Goal: Information Seeking & Learning: Find contact information

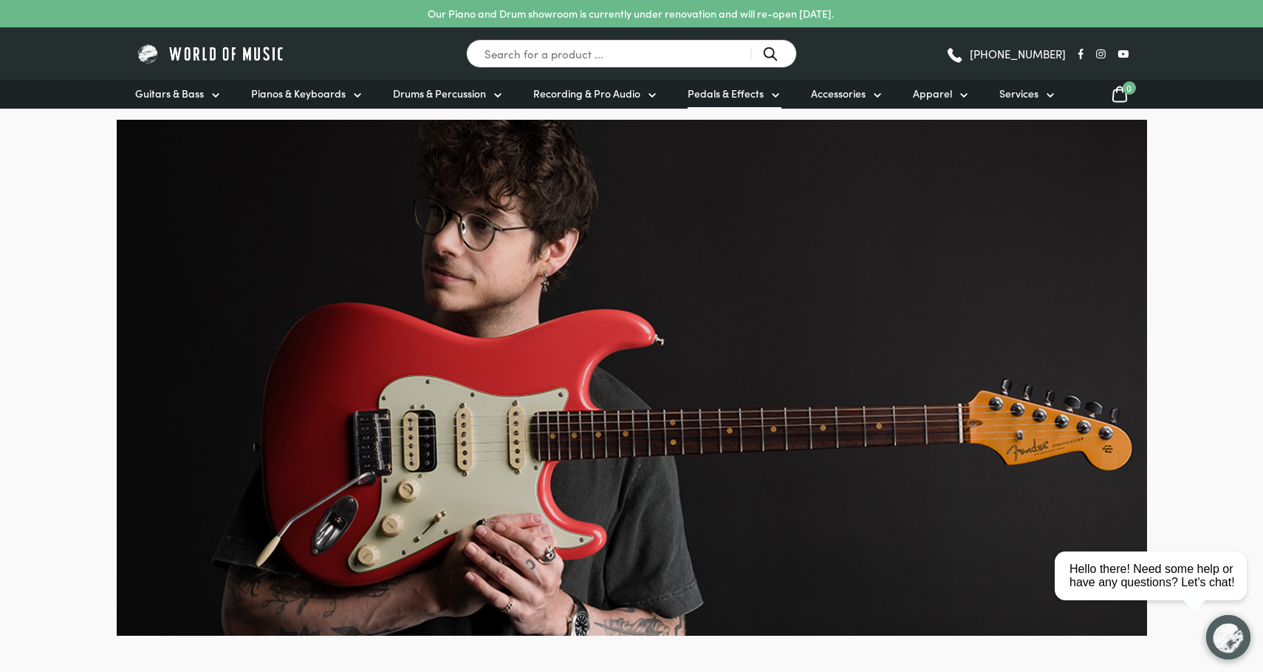
click at [738, 97] on span "Pedals & Effects" at bounding box center [726, 94] width 76 height 16
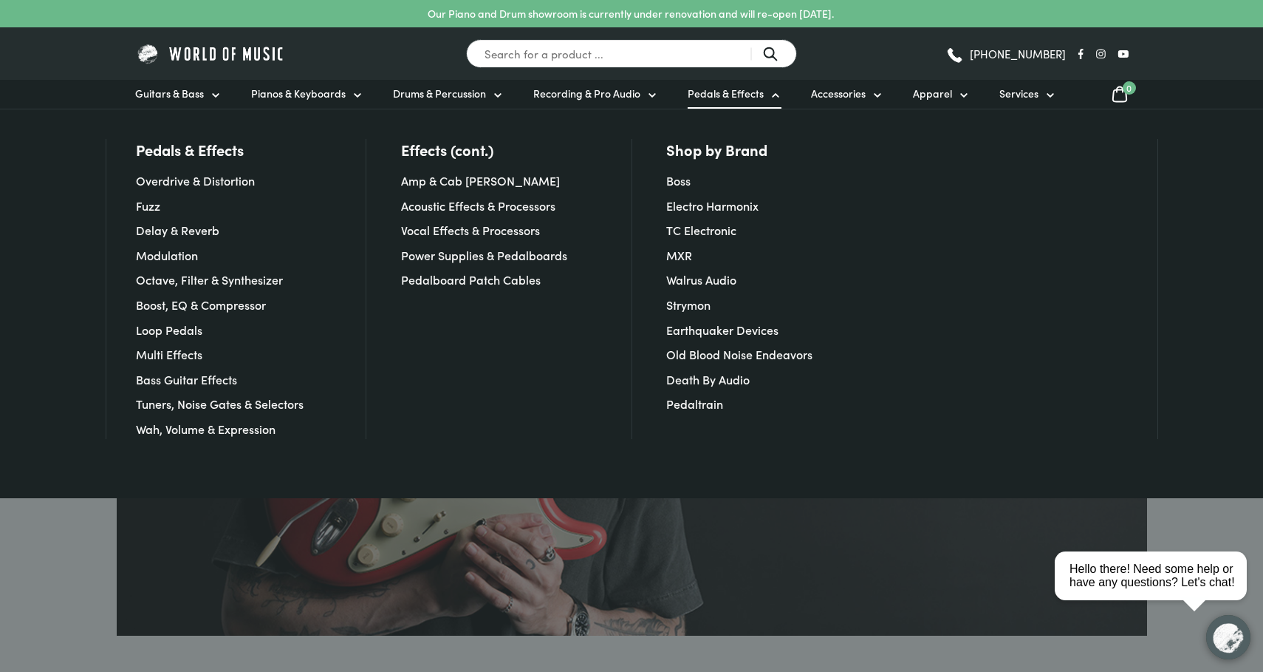
click at [33, 553] on div at bounding box center [631, 336] width 1263 height 672
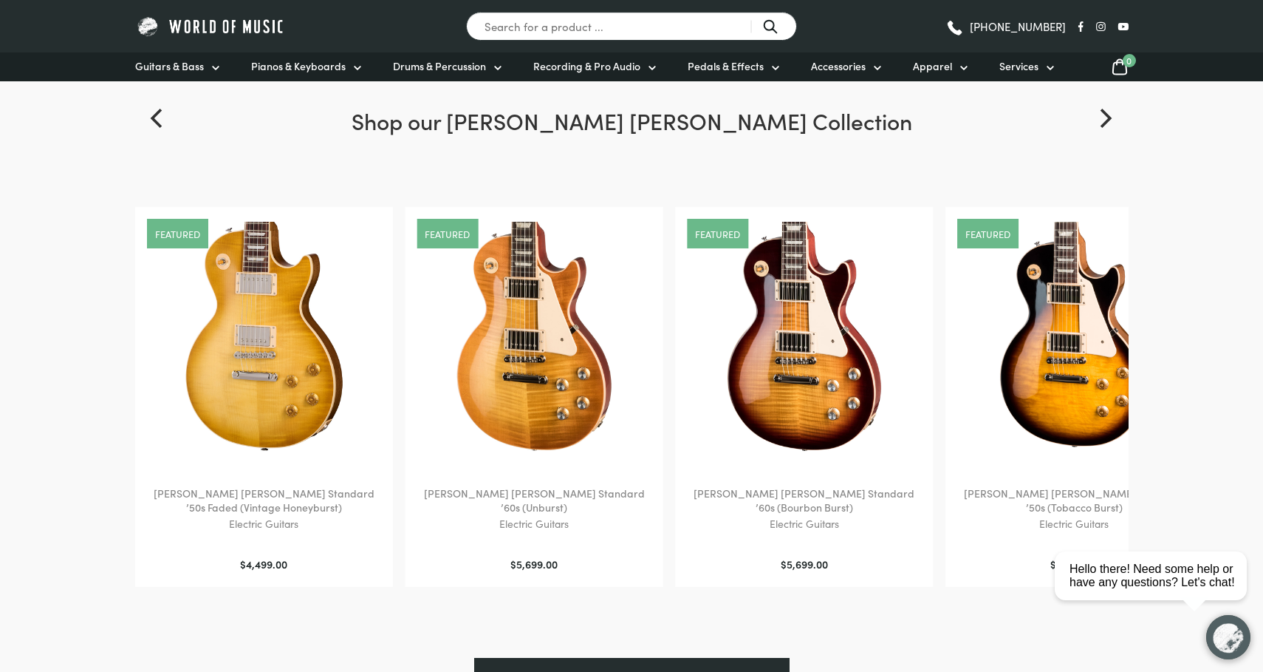
scroll to position [1753, 0]
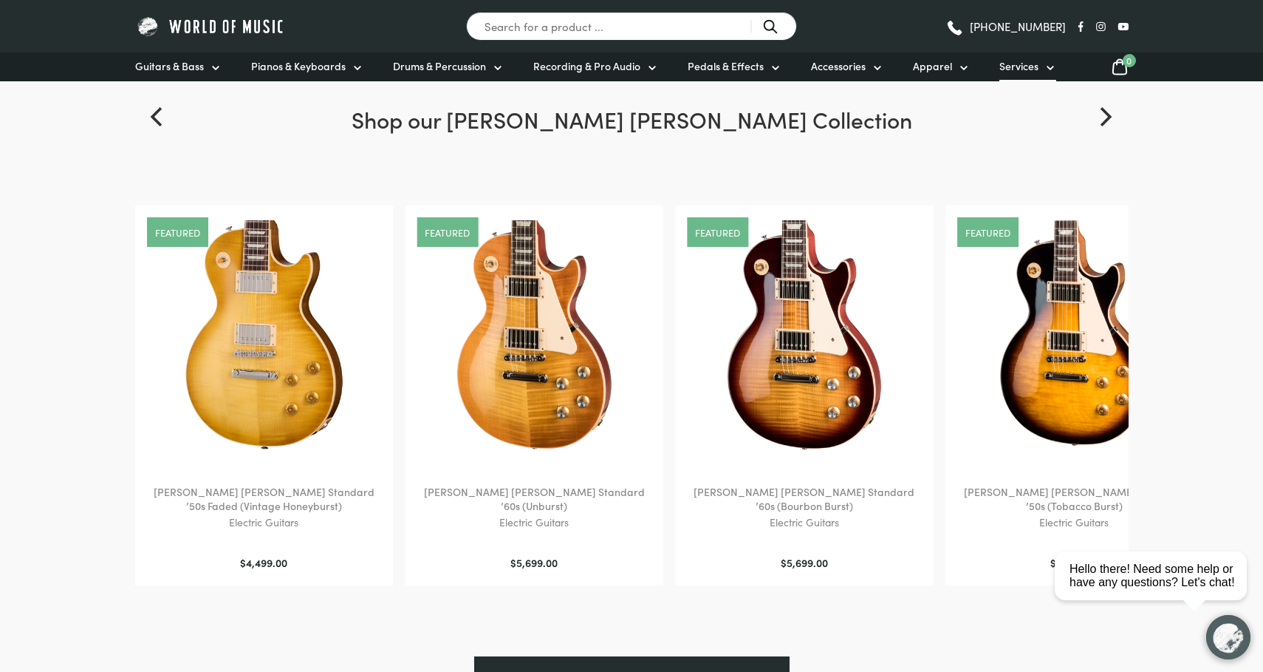
click at [1016, 63] on span "Services" at bounding box center [1019, 66] width 39 height 16
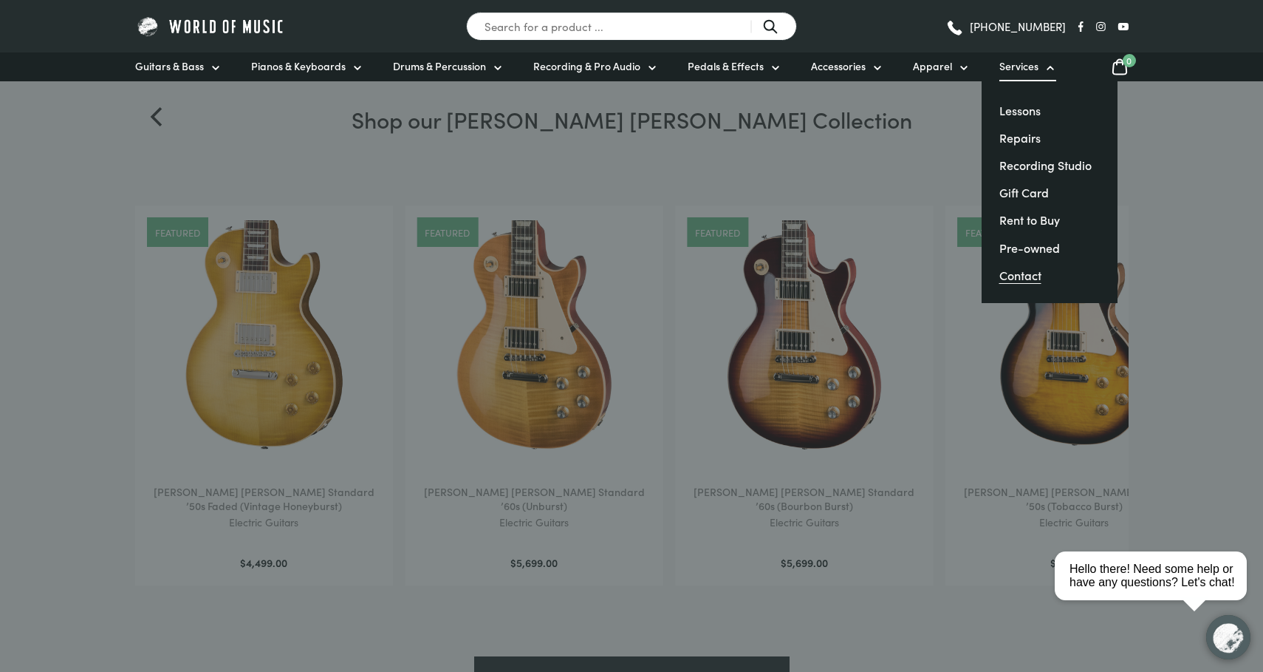
click at [1026, 279] on link "Contact" at bounding box center [1021, 275] width 42 height 16
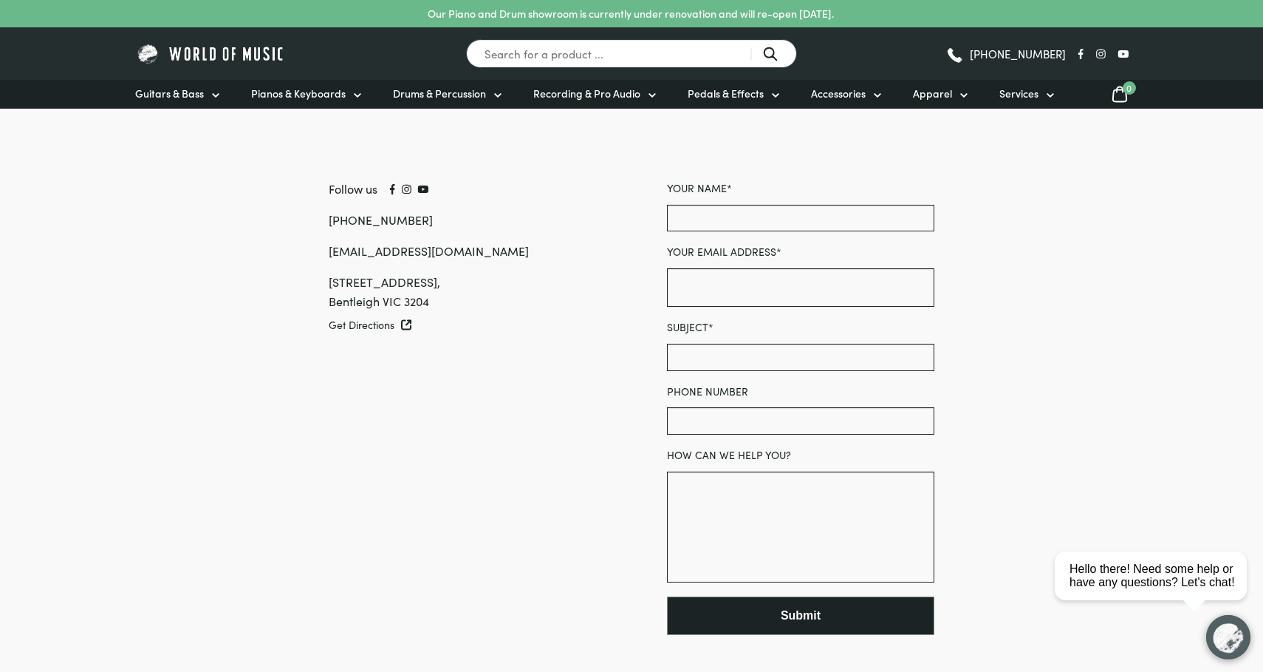
drag, startPoint x: 437, startPoint y: 300, endPoint x: 327, endPoint y: 285, distance: 111.1
click at [327, 285] on div "Follow us [PHONE_NUMBER] [EMAIL_ADDRESS][DOMAIN_NAME] [STREET_ADDRESS] Get Dire…" at bounding box center [427, 262] width 338 height 165
copy div "[STREET_ADDRESS]"
click at [191, 97] on span "Guitars & Bass" at bounding box center [169, 94] width 69 height 16
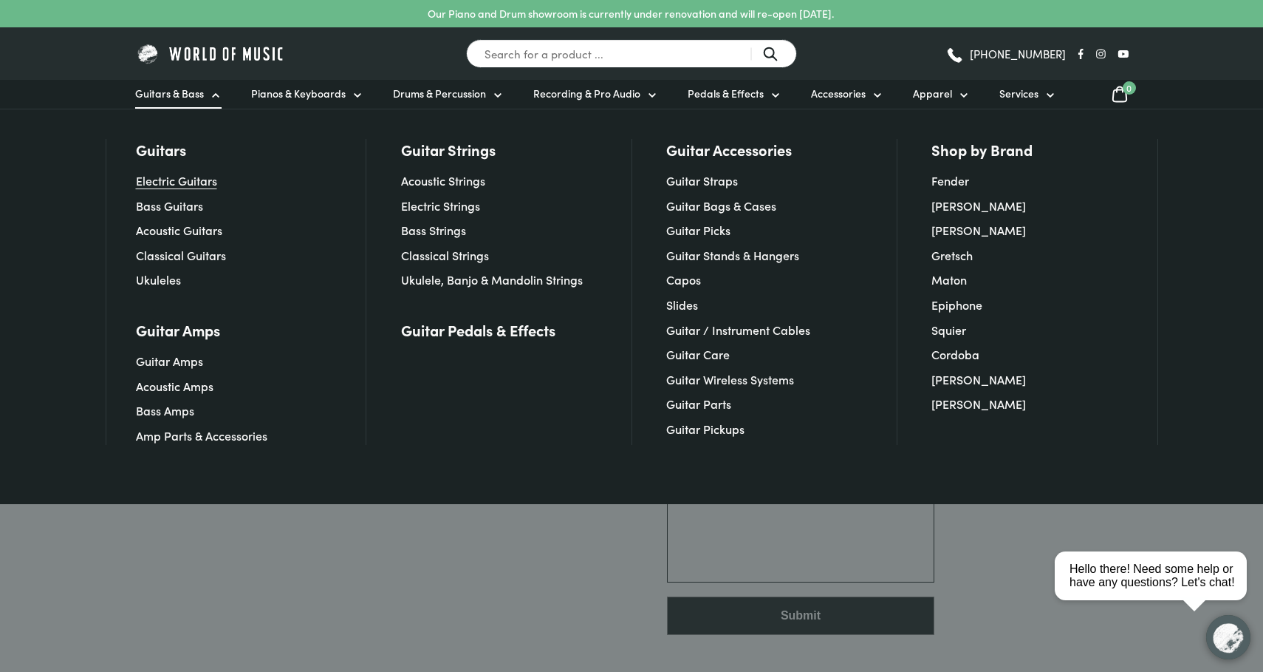
click at [180, 185] on link "Electric Guitars" at bounding box center [176, 180] width 81 height 16
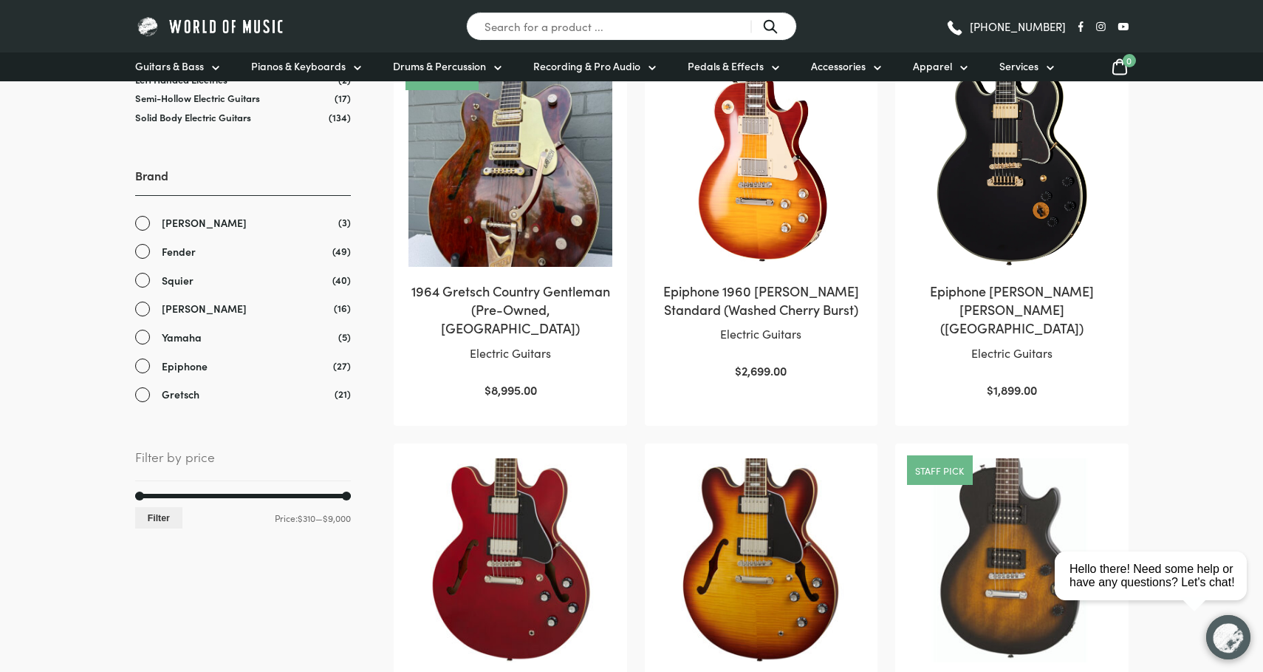
scroll to position [369, 0]
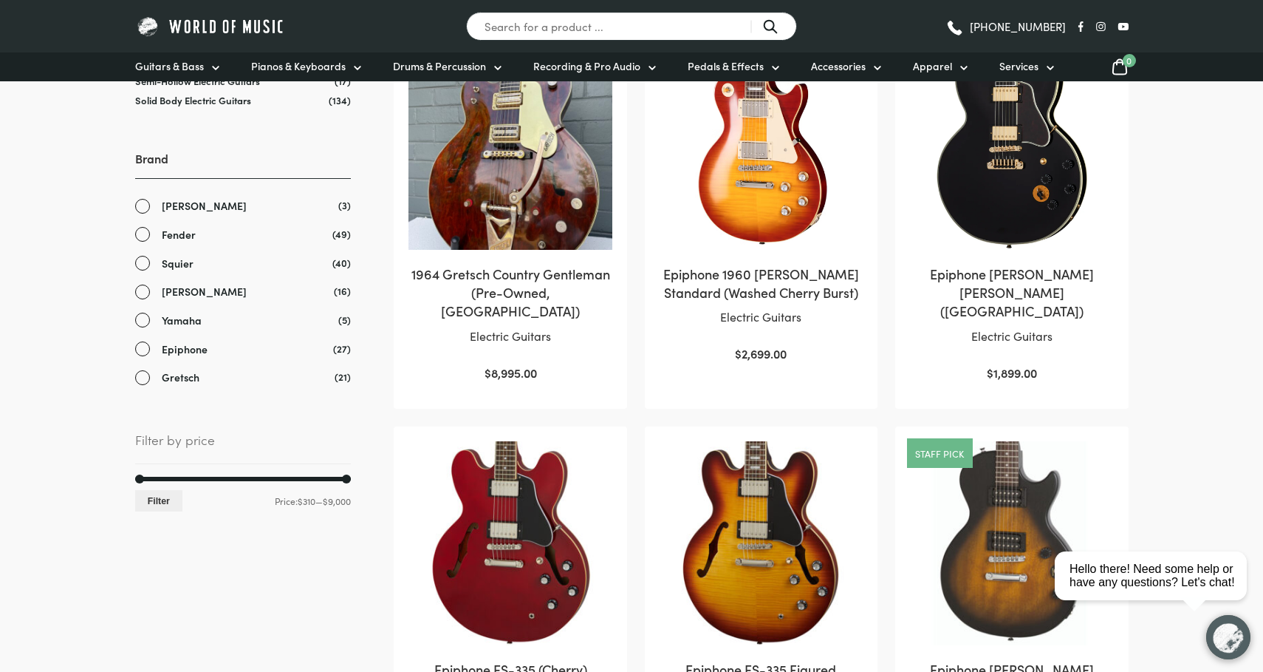
click at [176, 236] on span "Fender" at bounding box center [179, 234] width 34 height 17
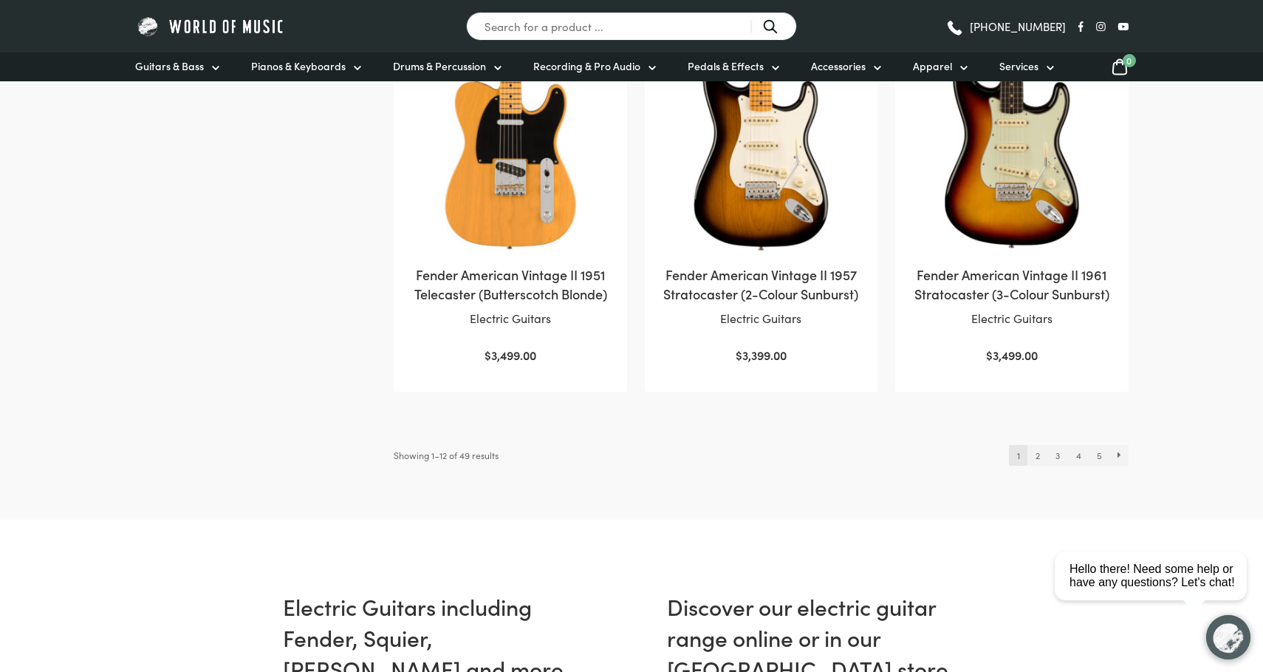
scroll to position [1539, 0]
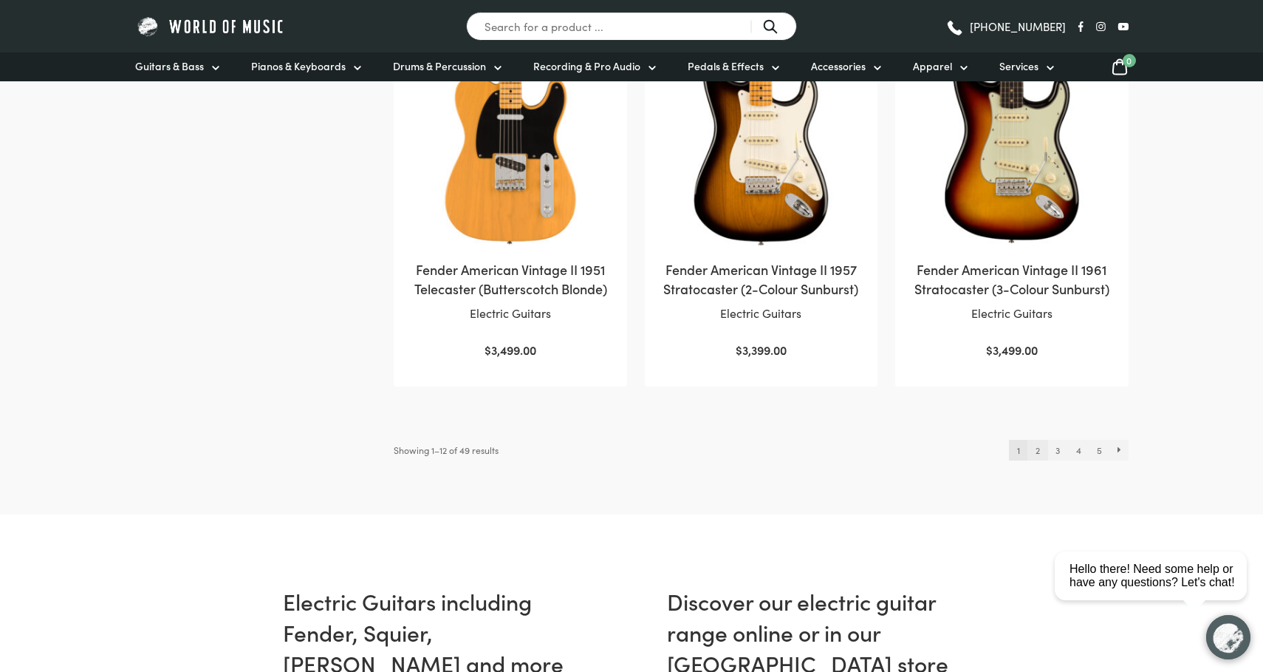
click at [1036, 455] on link "2" at bounding box center [1038, 450] width 20 height 21
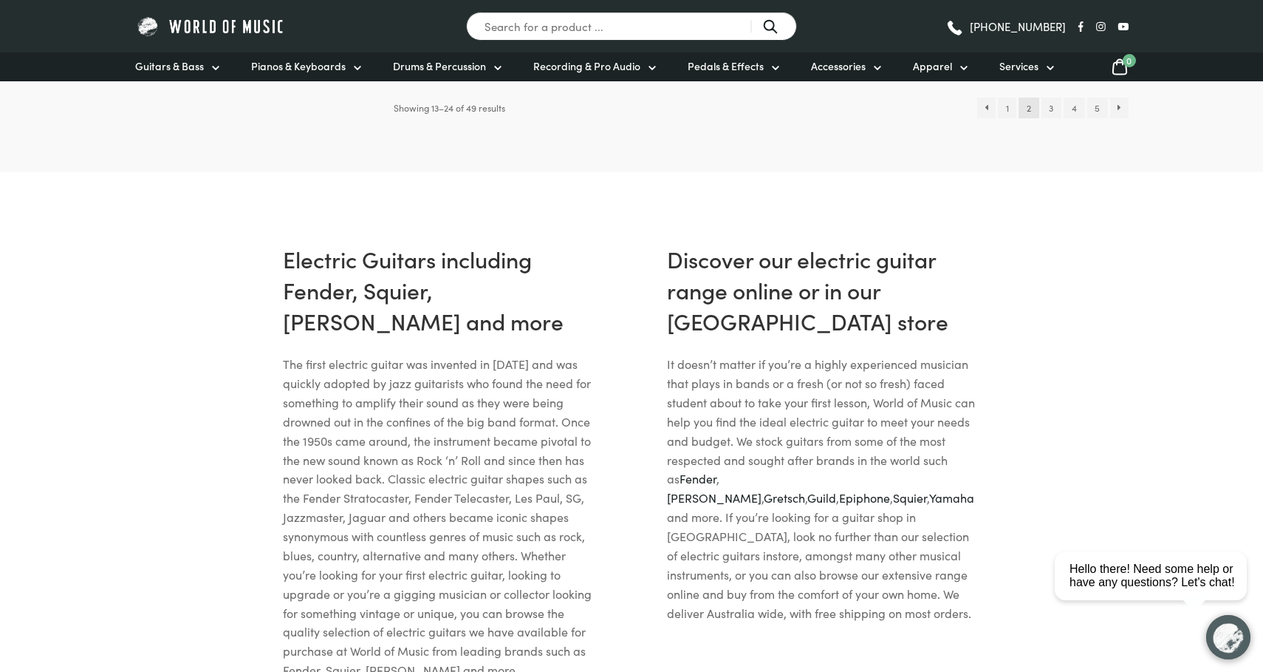
scroll to position [1919, 0]
